Goal: Task Accomplishment & Management: Complete application form

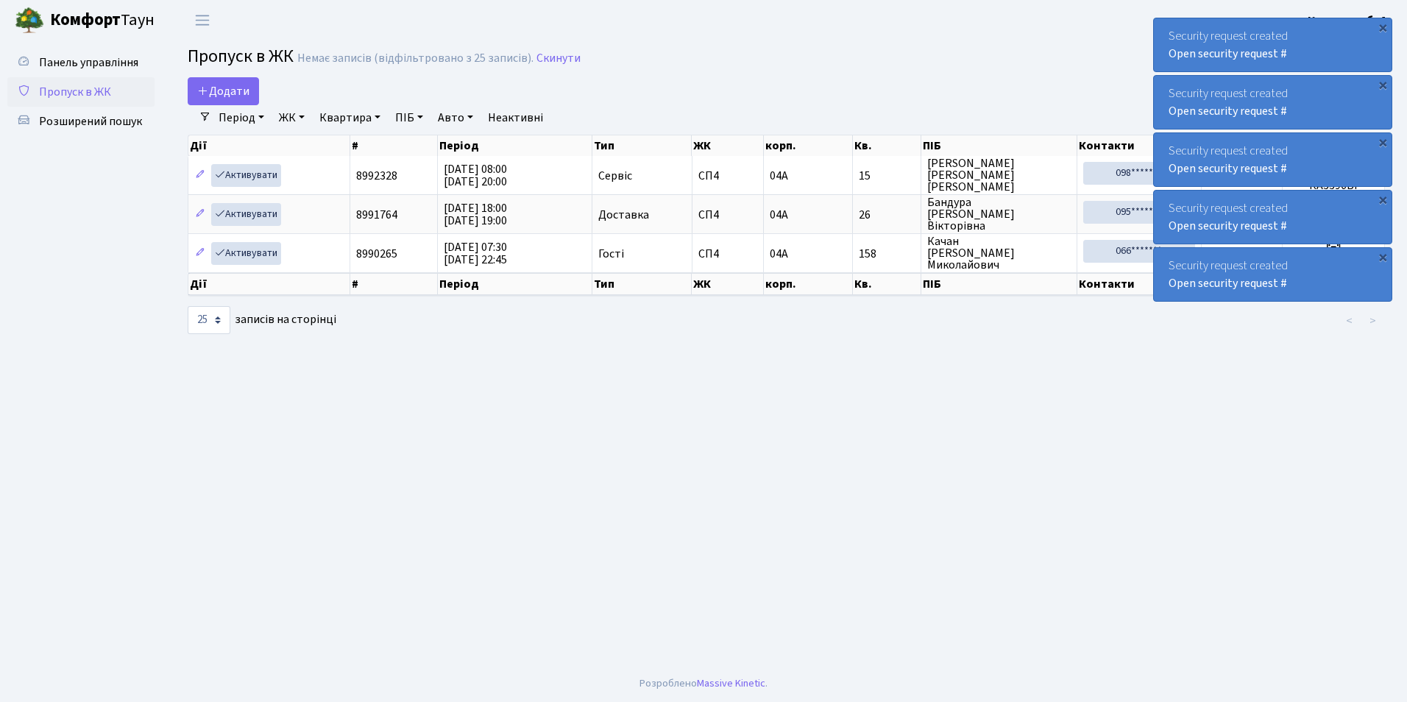
select select "25"
click at [213, 92] on span "Додати" at bounding box center [223, 91] width 52 height 16
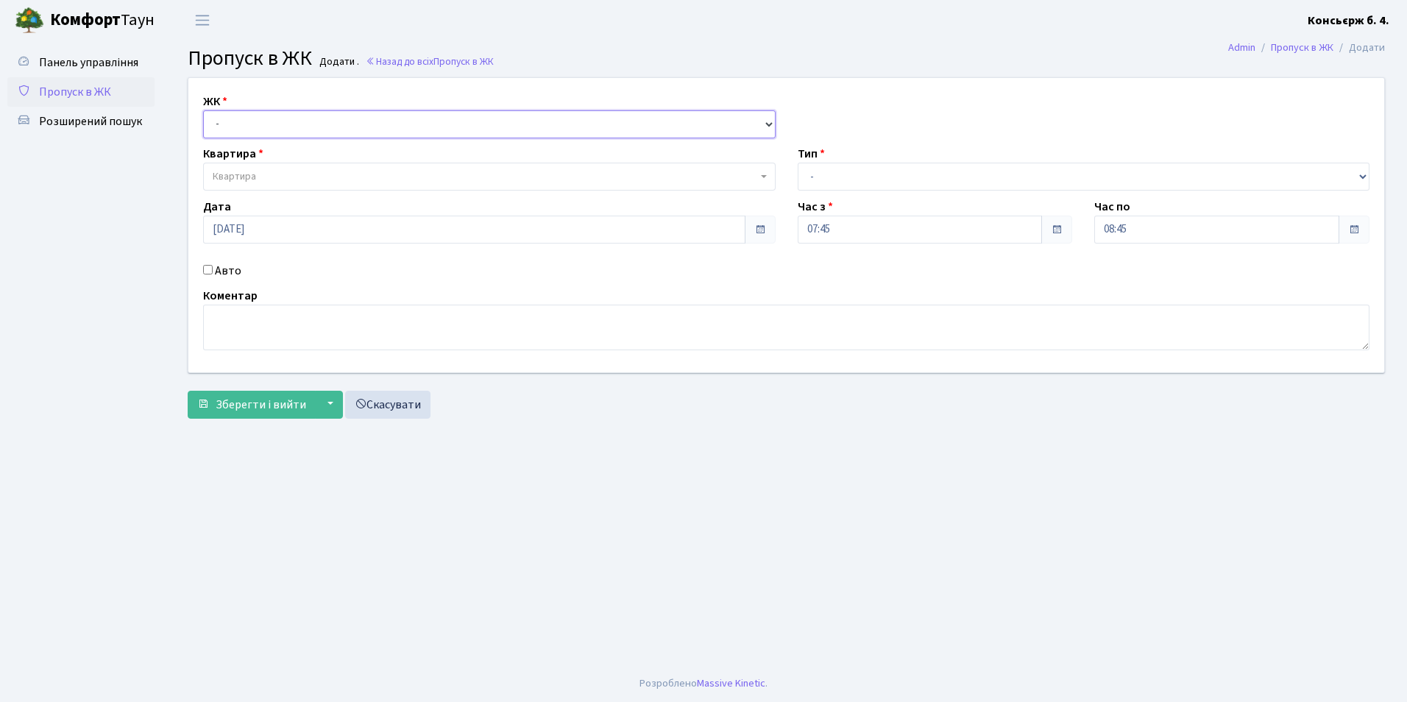
click at [244, 123] on select "- [STREET_ADDRESS]" at bounding box center [489, 124] width 572 height 28
select select "325"
click at [203, 110] on select "- [STREET_ADDRESS]" at bounding box center [489, 124] width 572 height 28
select select
click at [269, 182] on span "Квартира" at bounding box center [485, 176] width 544 height 15
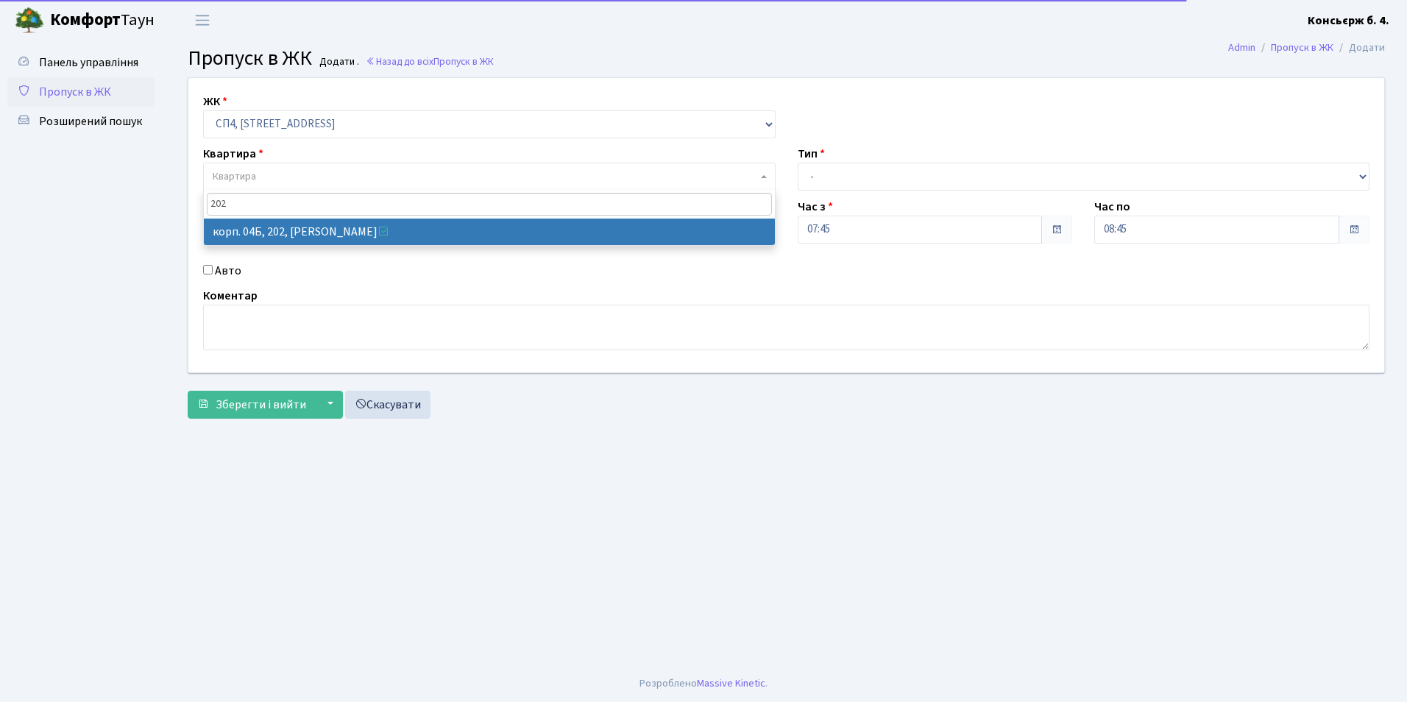
type input "202"
select select "21230"
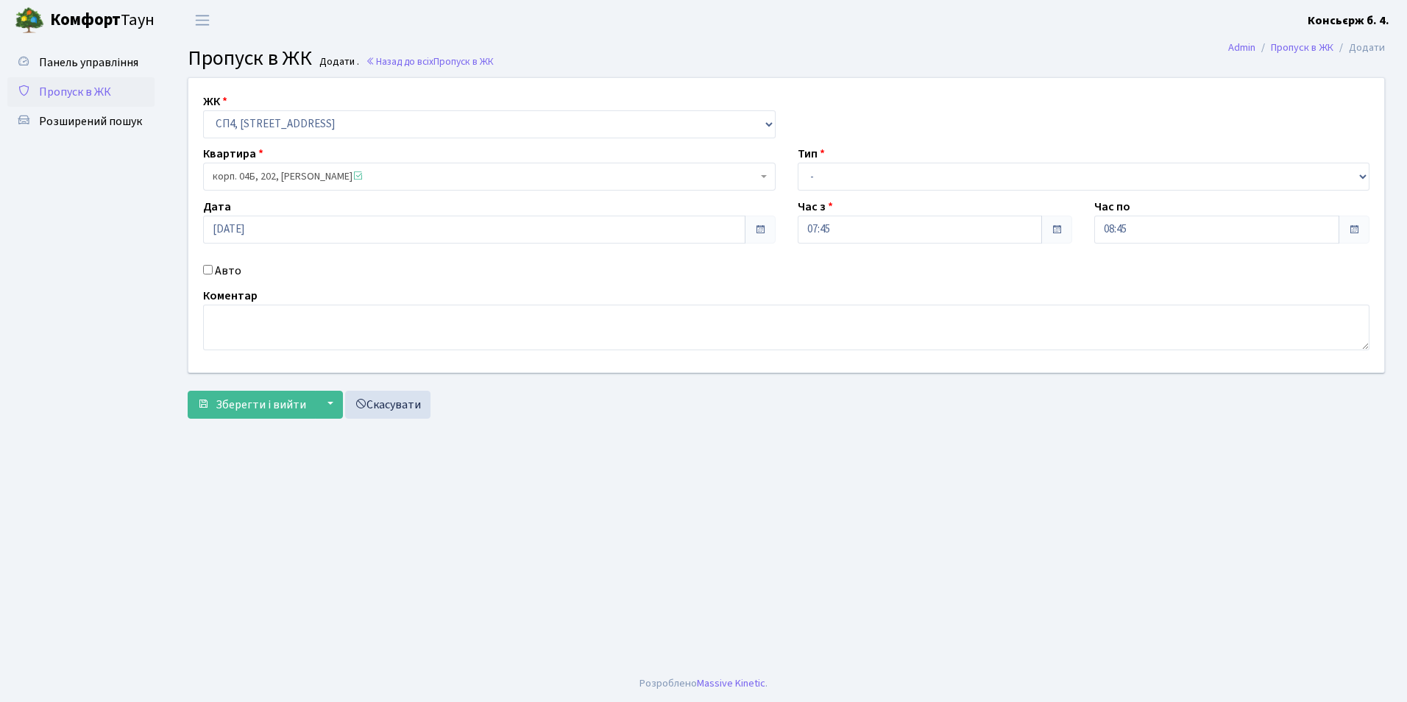
click at [207, 271] on input "Авто" at bounding box center [208, 270] width 10 height 10
checkbox input "true"
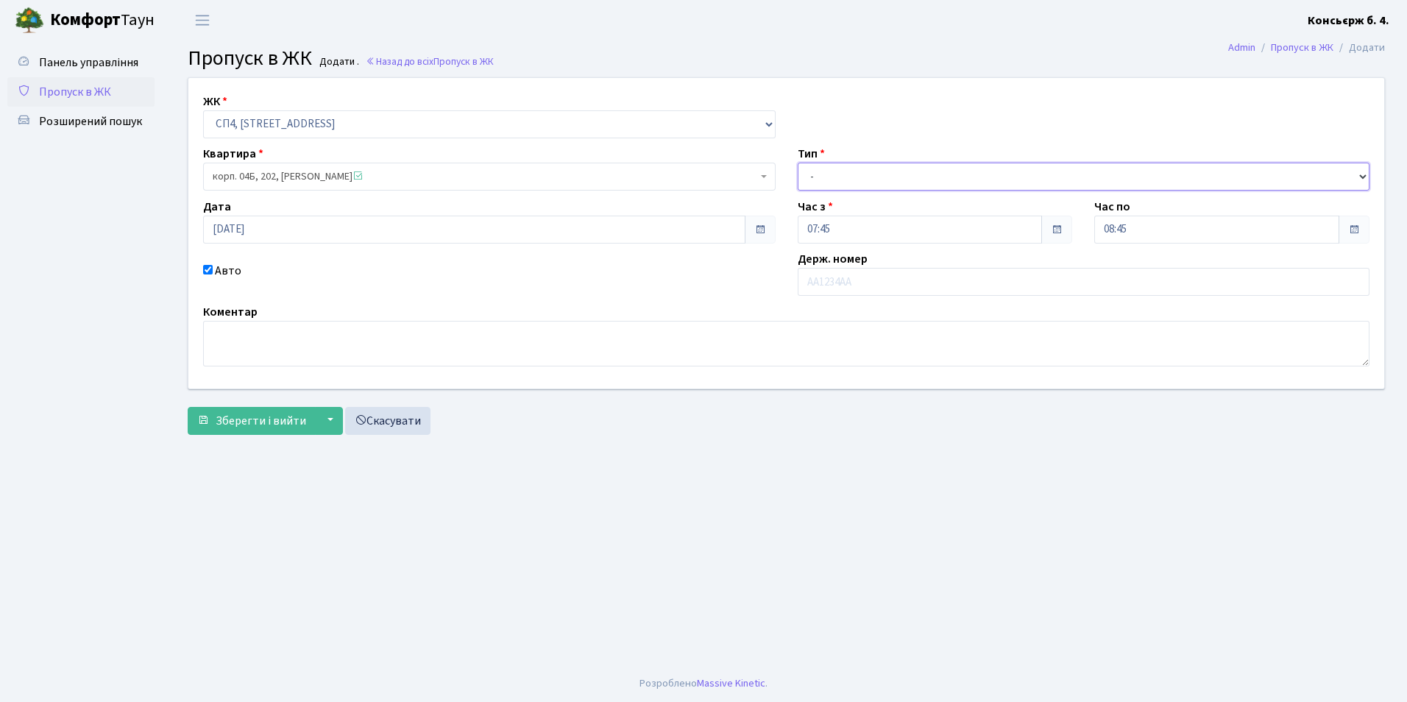
click at [860, 185] on select "- Доставка Таксі Гості Сервіс" at bounding box center [1084, 177] width 572 height 28
click at [798, 163] on select "- Доставка Таксі Гості Сервіс" at bounding box center [1084, 177] width 572 height 28
click at [856, 190] on select "- Доставка Таксі Гості Сервіс" at bounding box center [1084, 177] width 572 height 28
select select "1"
click at [798, 163] on select "- Доставка Таксі Гості Сервіс" at bounding box center [1084, 177] width 572 height 28
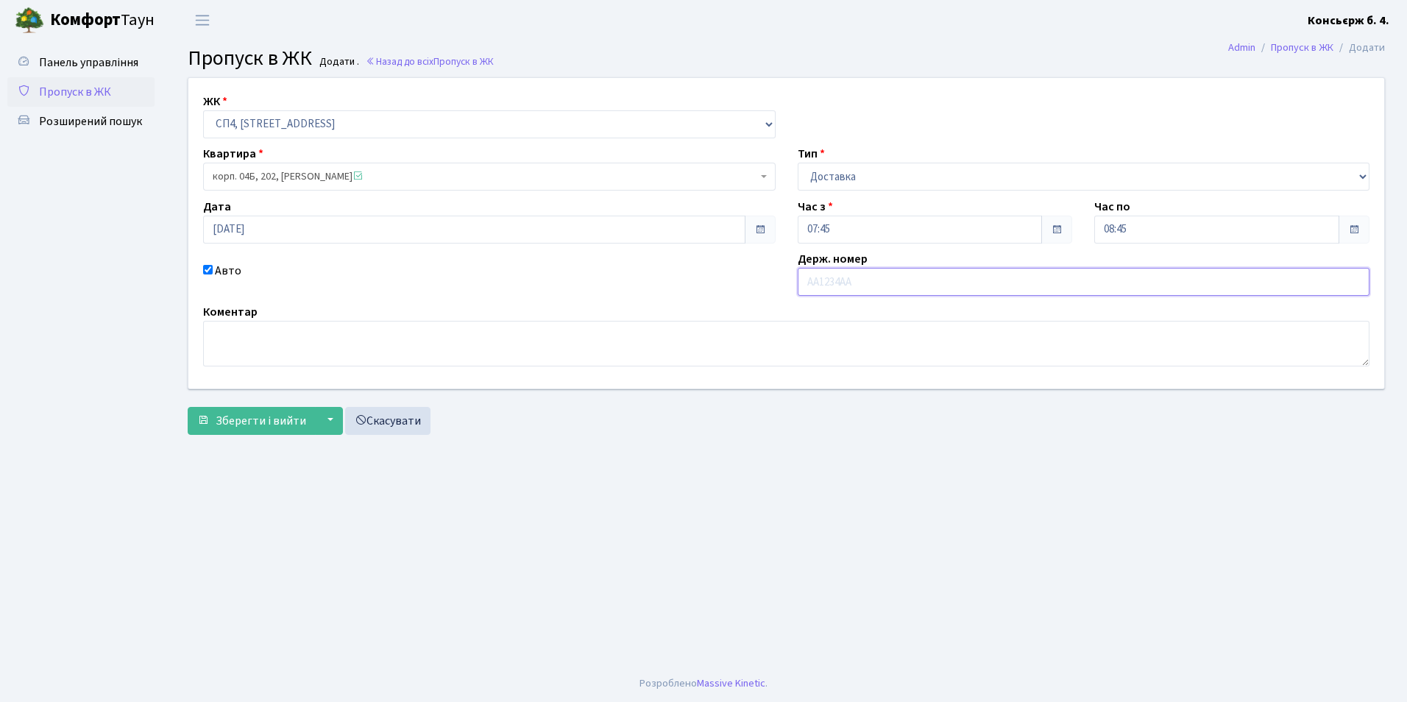
click at [848, 295] on input "text" at bounding box center [1084, 282] width 572 height 28
type input "R"
type input "[PERSON_NAME]"
type input "АІ0655YВ"
click at [244, 426] on span "Зберегти і вийти" at bounding box center [261, 421] width 91 height 16
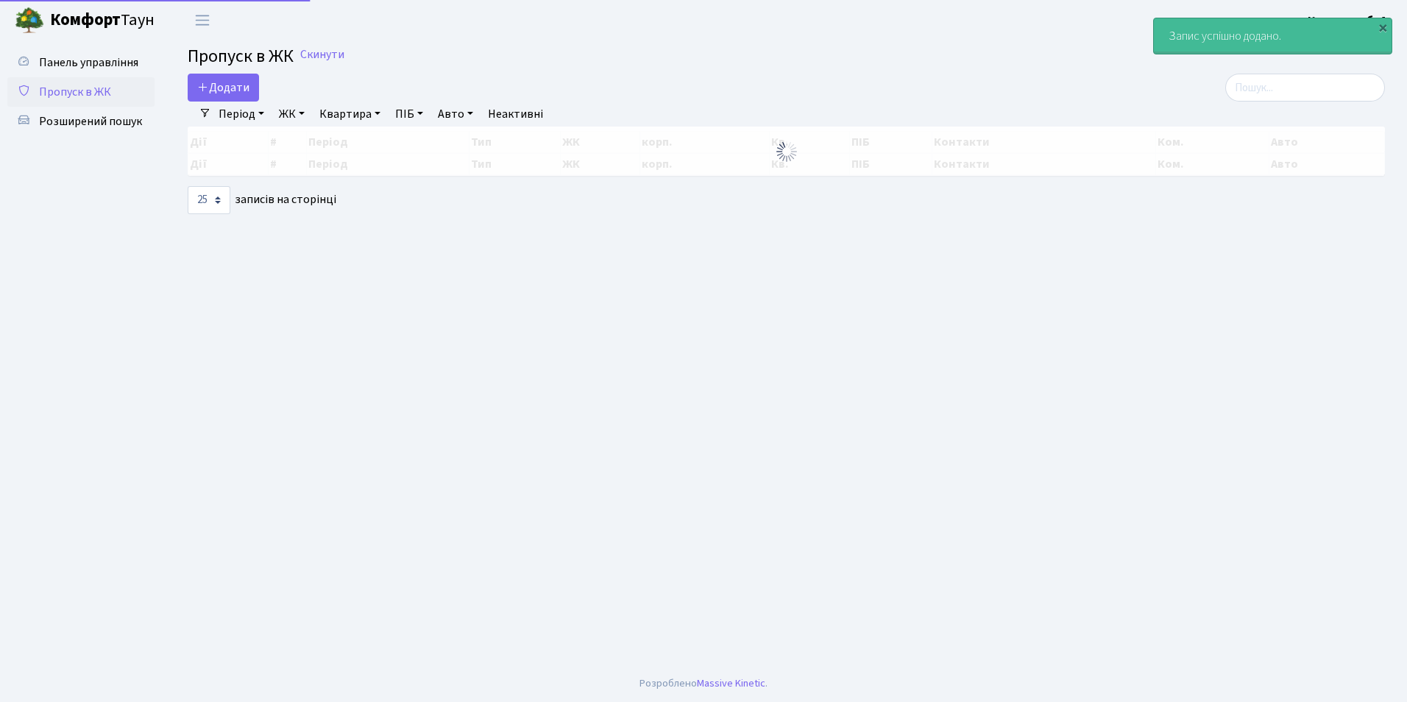
select select "25"
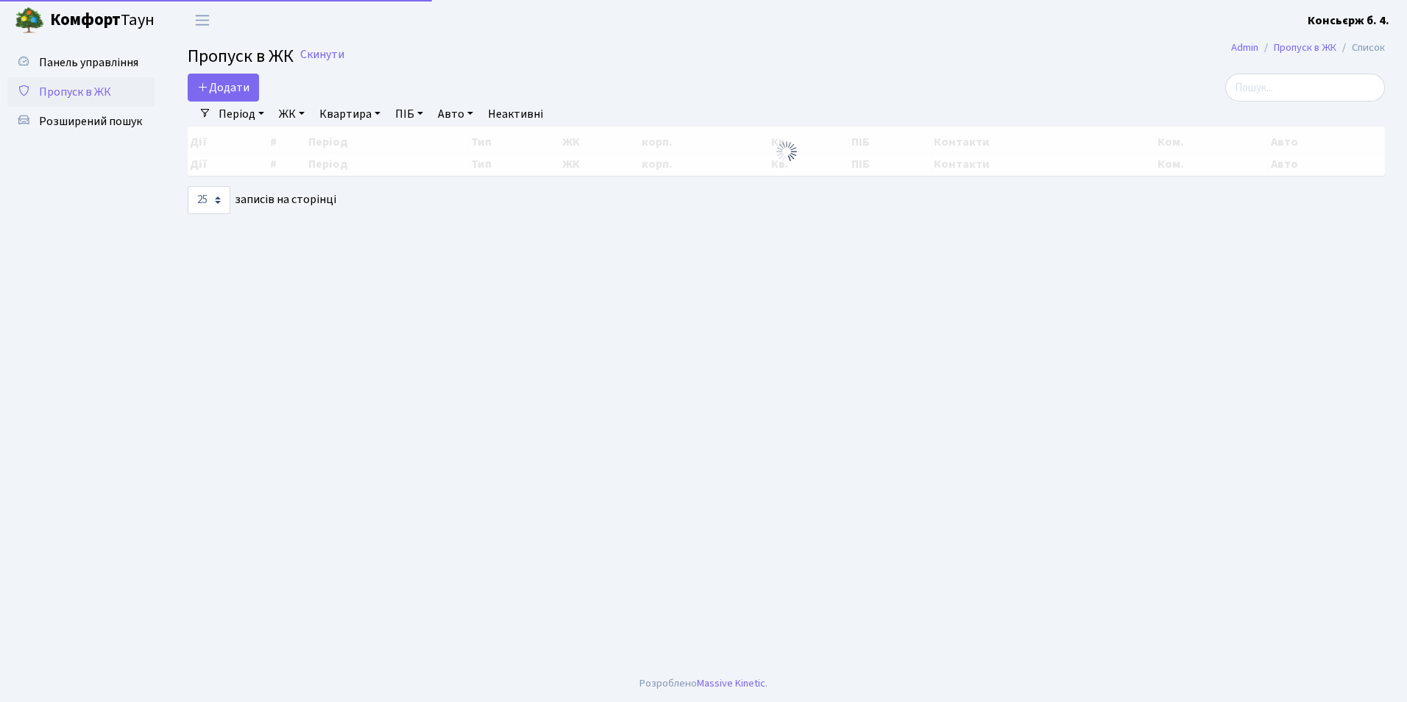
select select "25"
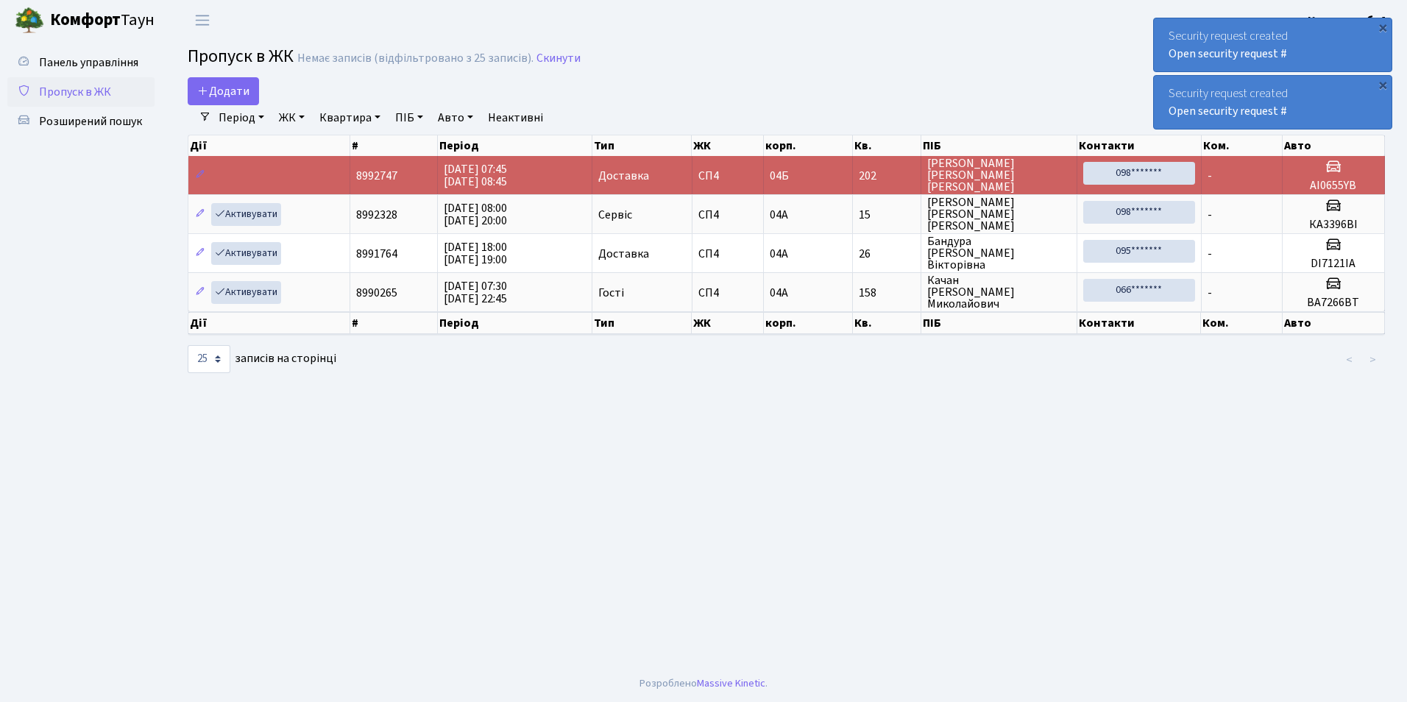
drag, startPoint x: 3, startPoint y: 15, endPoint x: 272, endPoint y: 597, distance: 641.0
click at [272, 597] on main "Admin Пропуск в ЖК Список Пропуск в ЖК Немає записів (відфільтровано з 25 запис…" at bounding box center [786, 352] width 1241 height 625
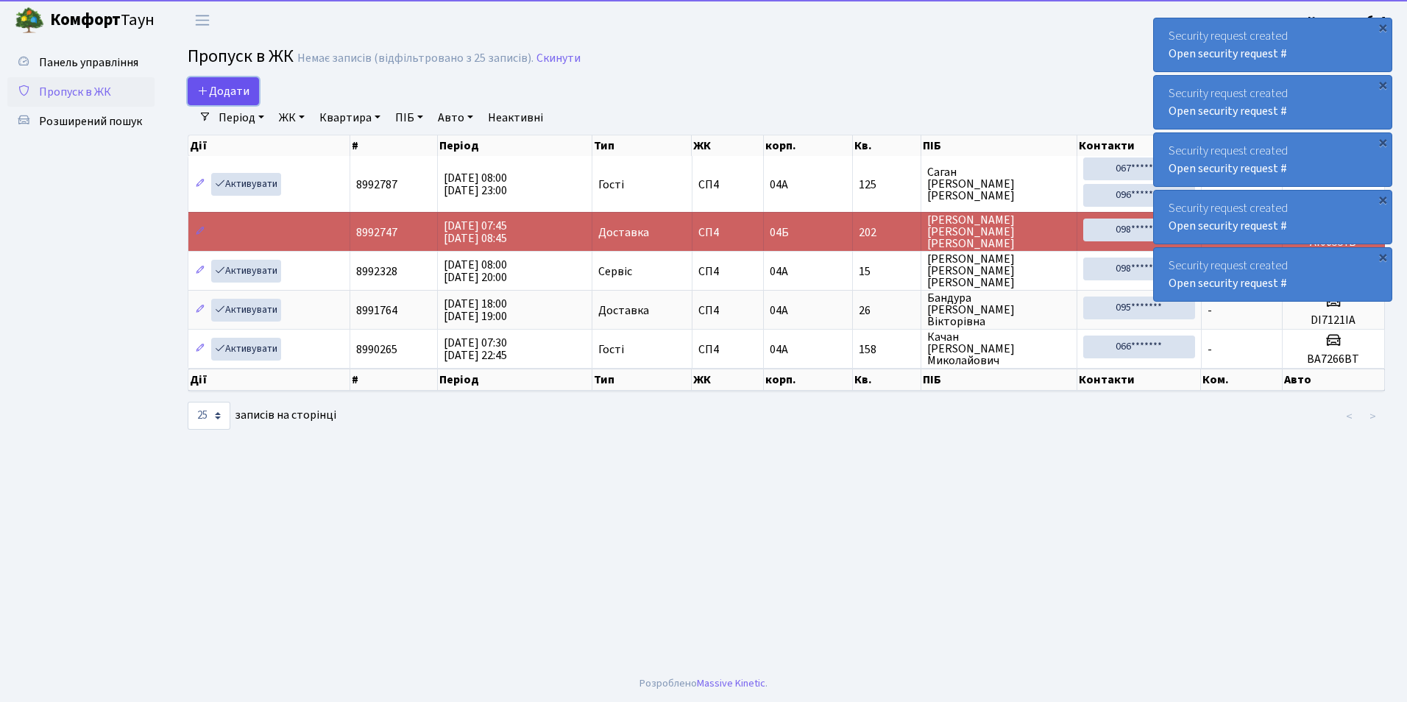
click at [242, 97] on span "Додати" at bounding box center [223, 91] width 52 height 16
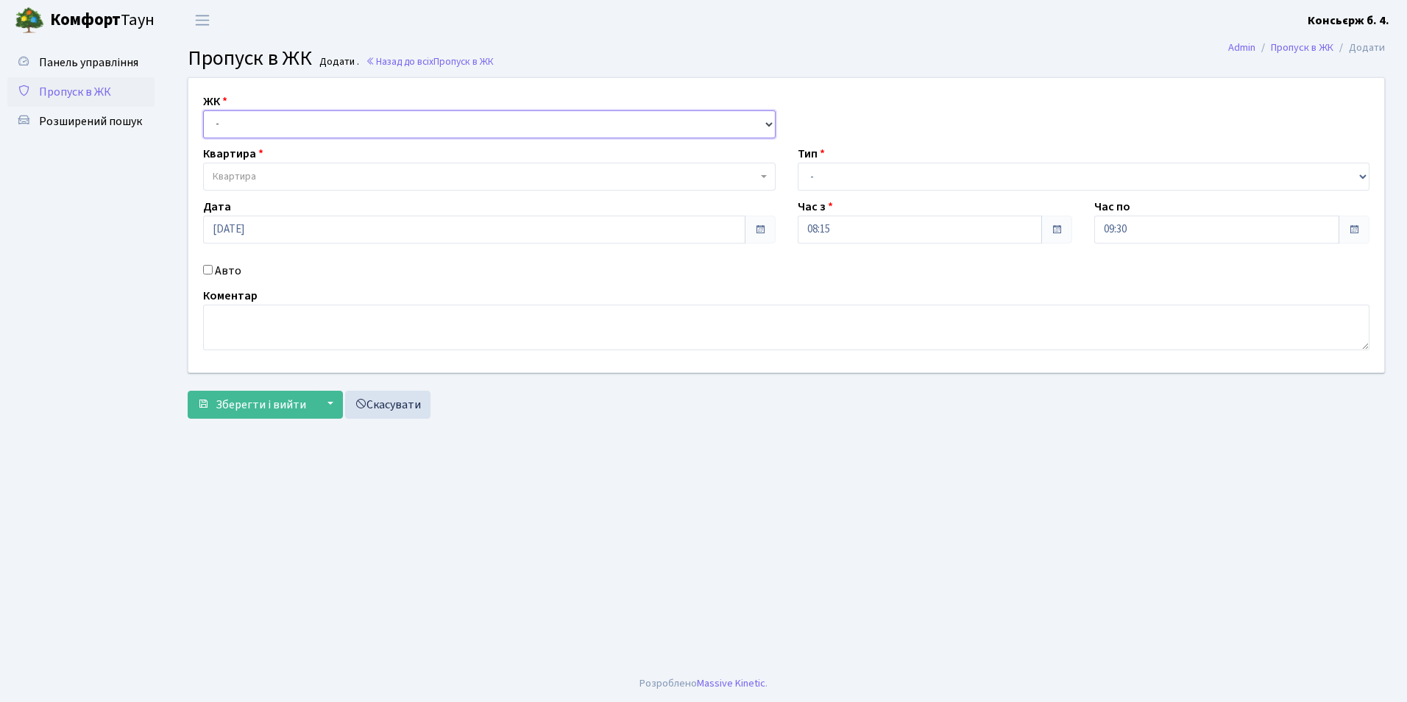
click at [285, 131] on select "- [STREET_ADDRESS]" at bounding box center [489, 124] width 572 height 28
select select "325"
click at [203, 110] on select "- [STREET_ADDRESS]" at bounding box center [489, 124] width 572 height 28
select select
click at [292, 171] on span "Квартира" at bounding box center [485, 176] width 544 height 15
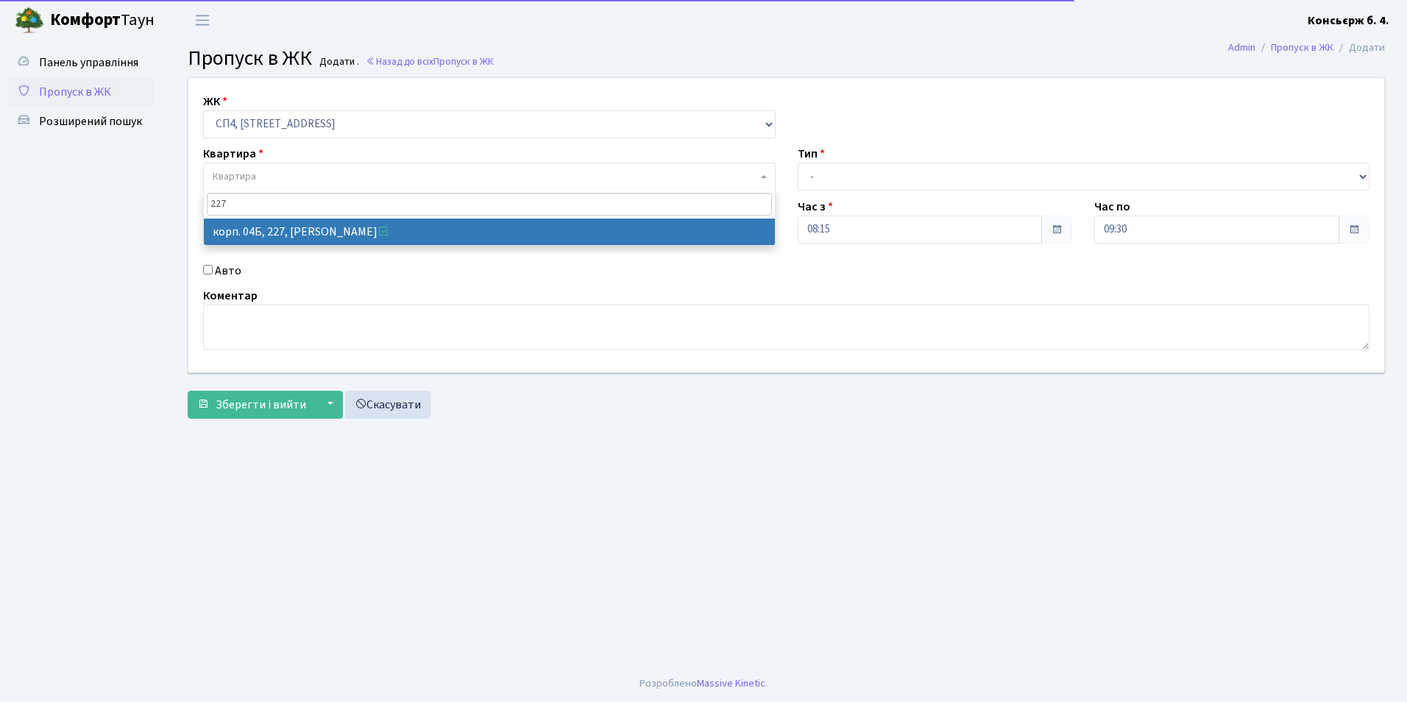
type input "227"
select select "21255"
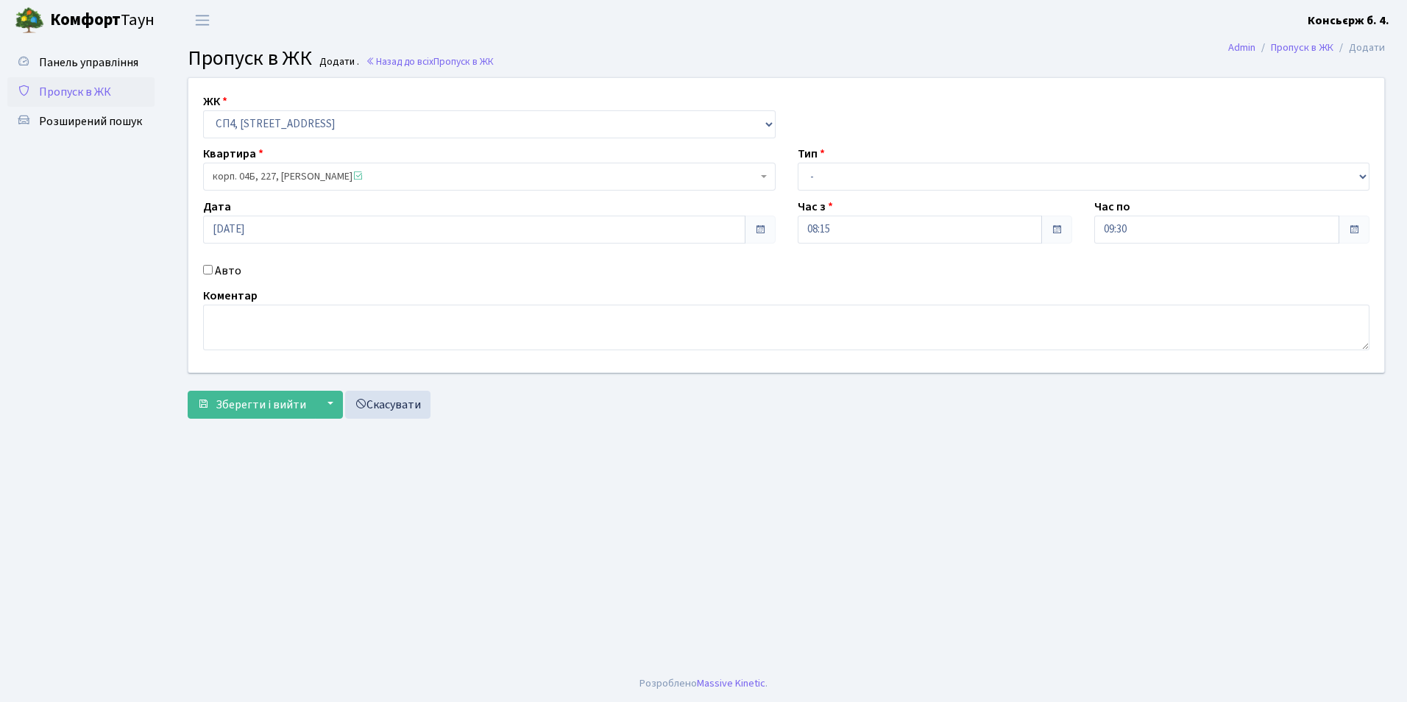
click at [210, 272] on input "Авто" at bounding box center [208, 270] width 10 height 10
checkbox input "true"
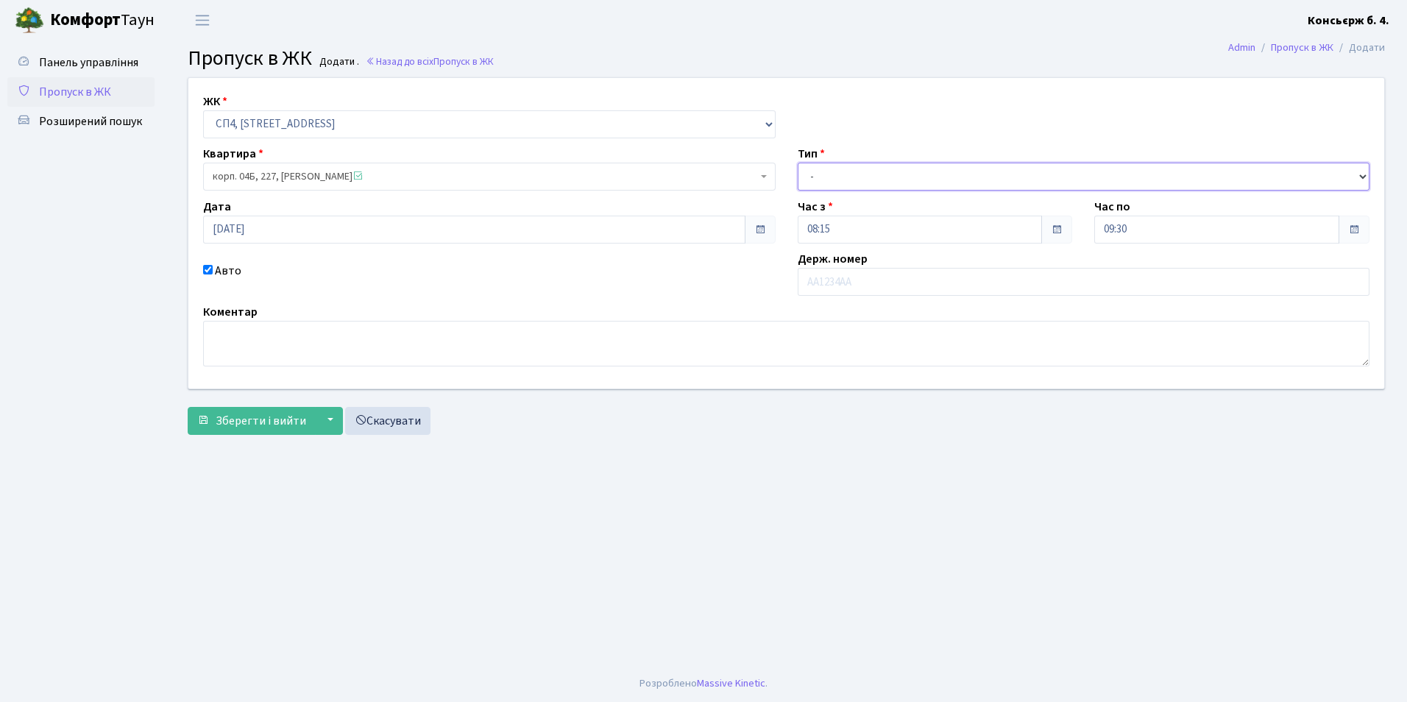
drag, startPoint x: 890, startPoint y: 177, endPoint x: 890, endPoint y: 191, distance: 13.3
click at [890, 177] on select "- Доставка Таксі Гості Сервіс" at bounding box center [1084, 177] width 572 height 28
select select "2"
click at [798, 163] on select "- Доставка Таксі Гості Сервіс" at bounding box center [1084, 177] width 572 height 28
click at [874, 282] on input "text" at bounding box center [1084, 282] width 572 height 28
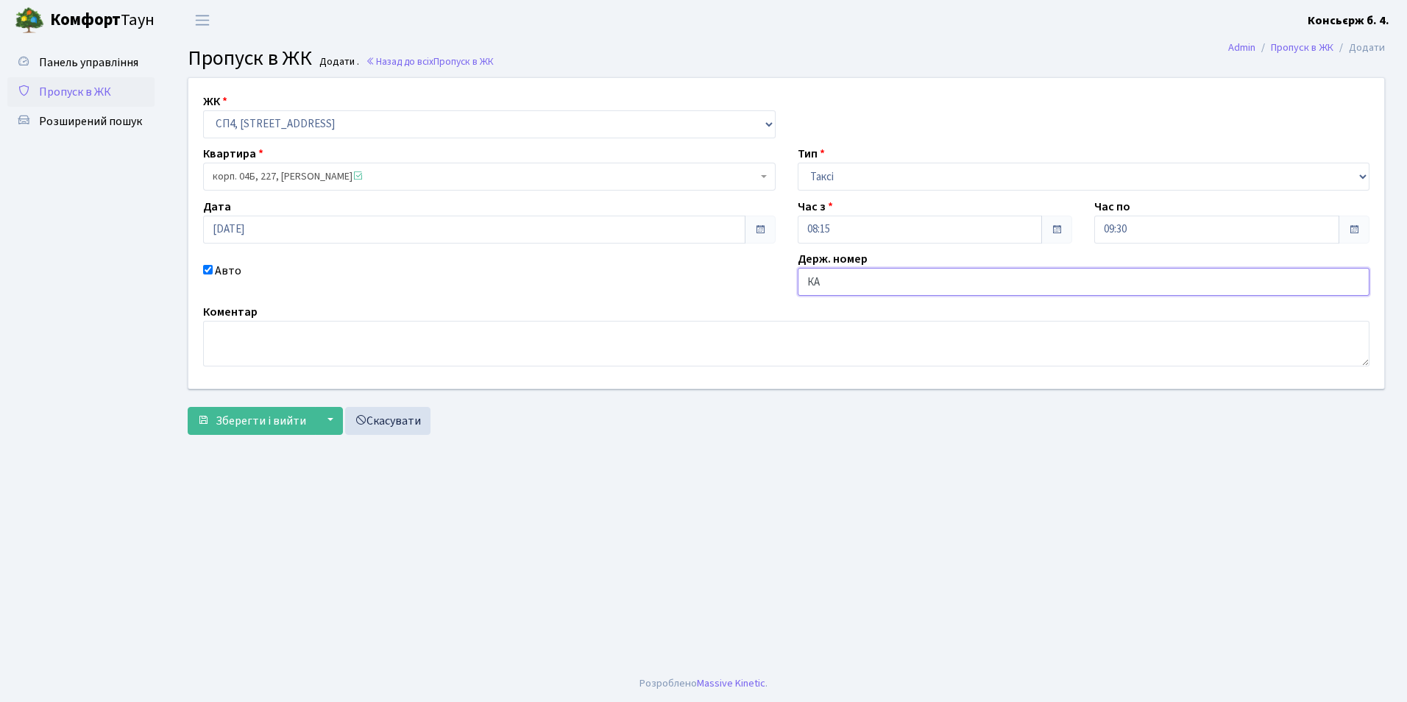
type input "[PERSON_NAME]"
type input "КА9338РС"
click at [272, 427] on span "Зберегти і вийти" at bounding box center [261, 421] width 91 height 16
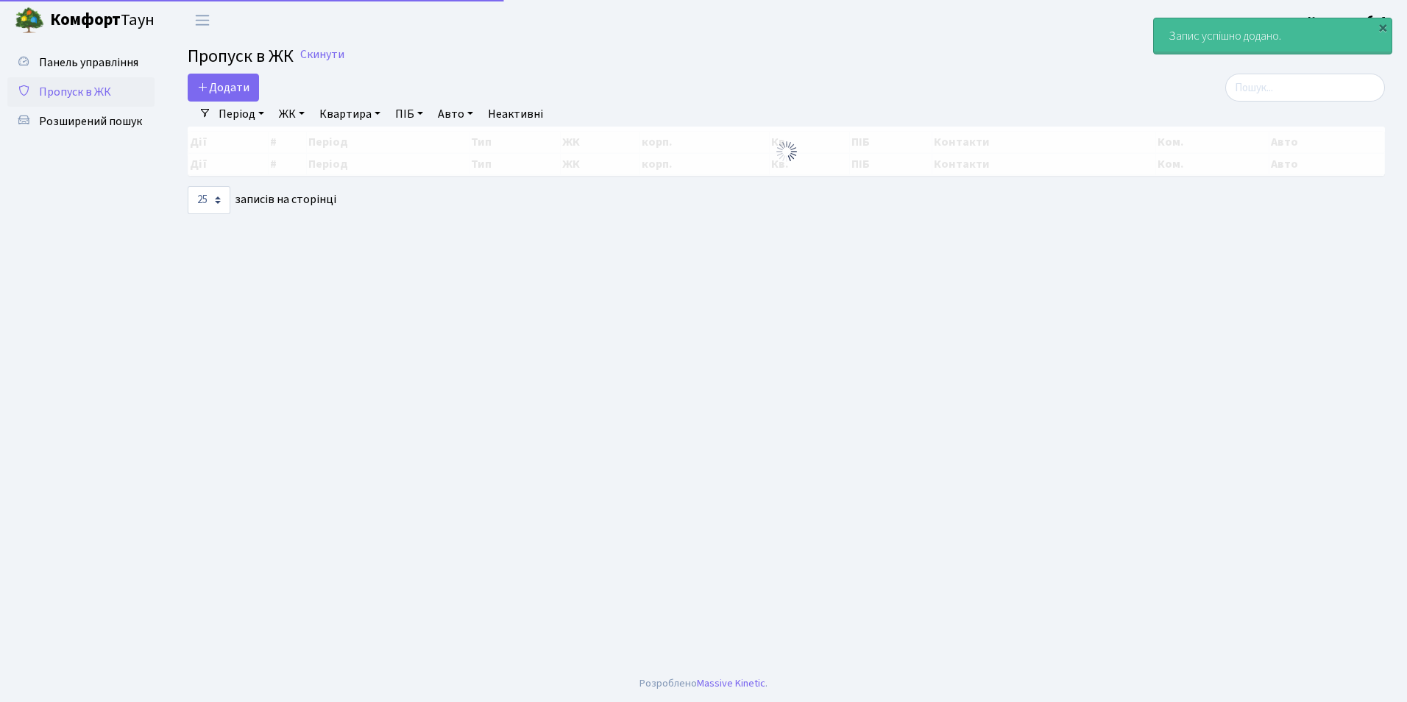
select select "25"
